Goal: Transaction & Acquisition: Purchase product/service

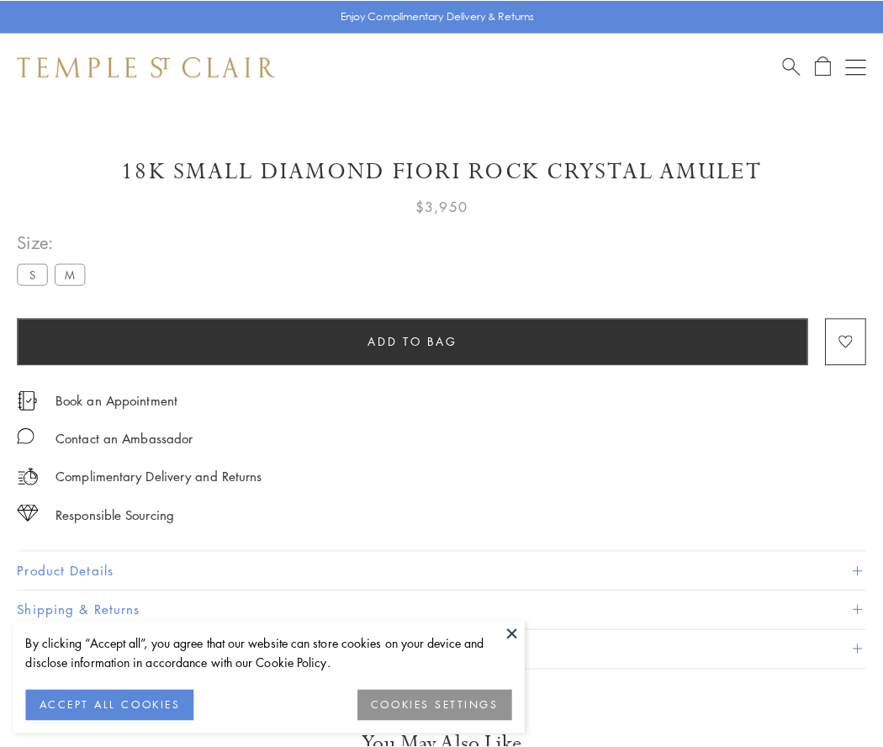
scroll to position [99, 0]
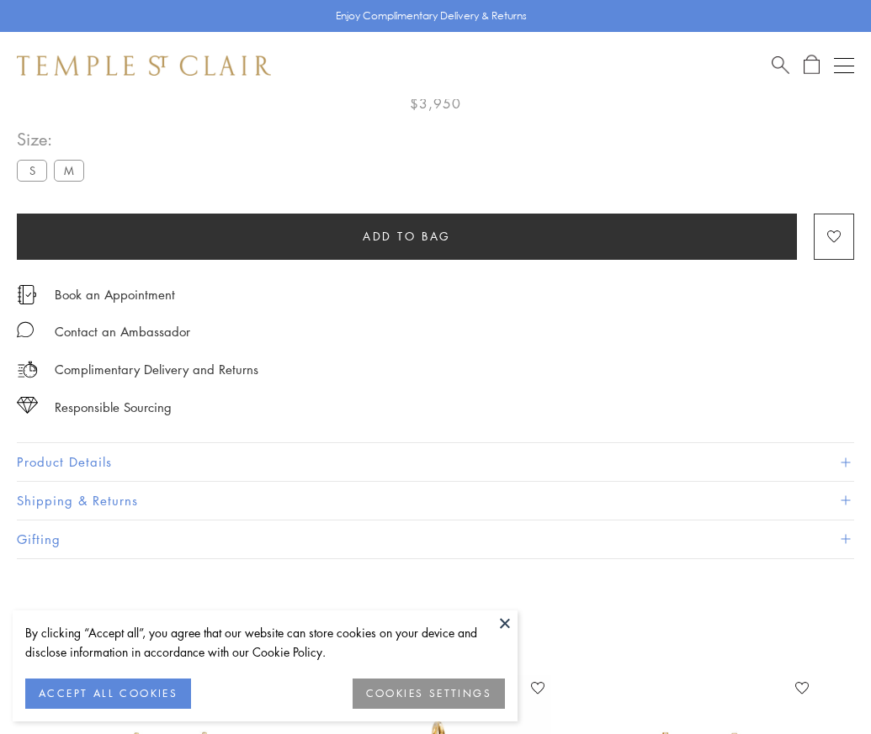
click at [406, 236] on span "Add to bag" at bounding box center [407, 236] width 88 height 19
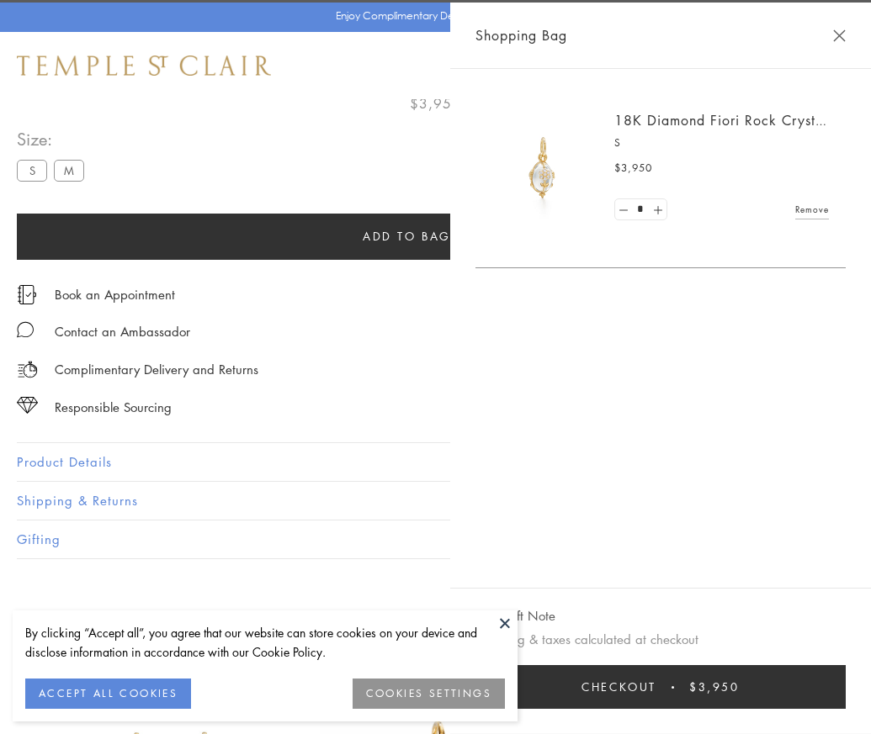
click at [656, 697] on span "Checkout" at bounding box center [618, 687] width 75 height 19
